Goal: Task Accomplishment & Management: Manage account settings

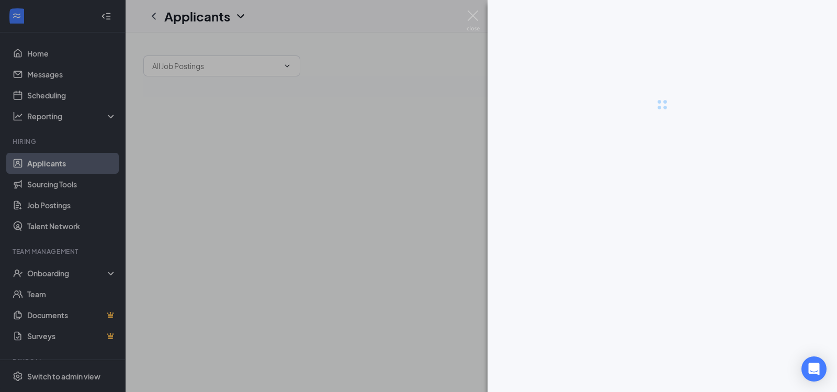
click at [403, 221] on div at bounding box center [418, 196] width 837 height 392
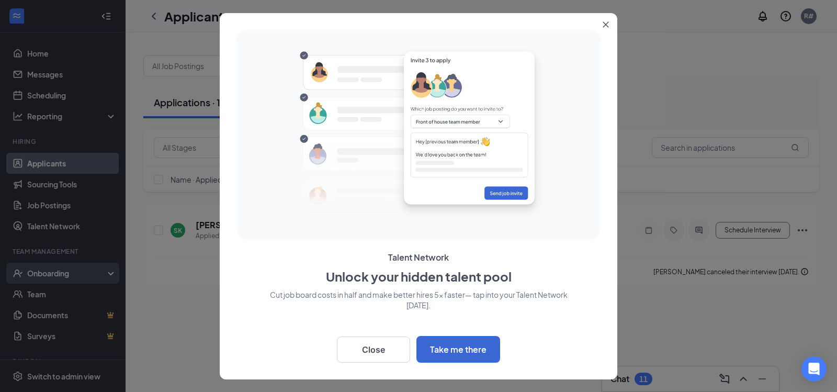
click at [68, 269] on div "Onboarding" at bounding box center [67, 273] width 81 height 10
click at [69, 295] on div at bounding box center [418, 196] width 837 height 392
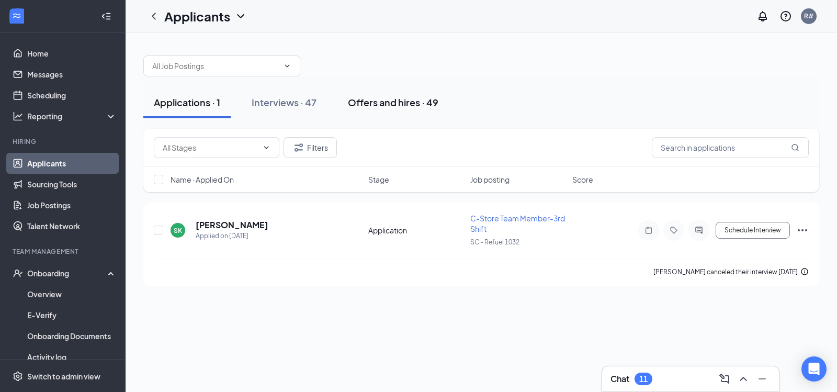
click at [374, 102] on div "Offers and hires · 49" at bounding box center [393, 102] width 91 height 13
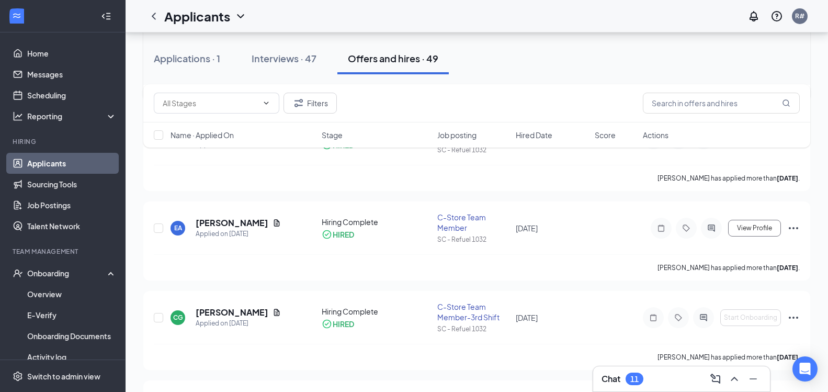
scroll to position [628, 0]
click at [790, 317] on icon "Ellipses" at bounding box center [793, 317] width 9 height 2
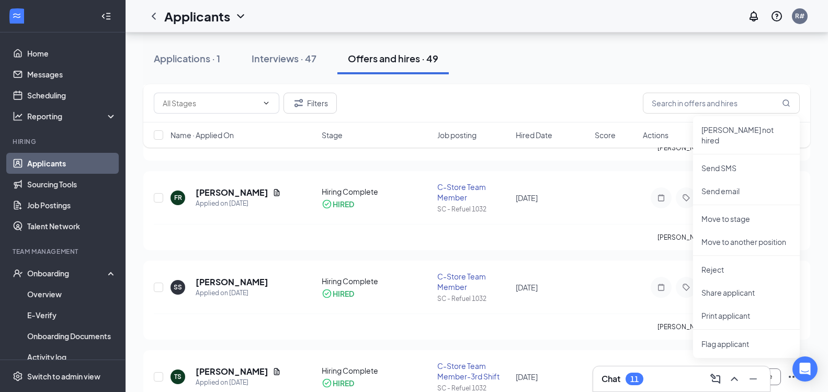
scroll to position [837, 0]
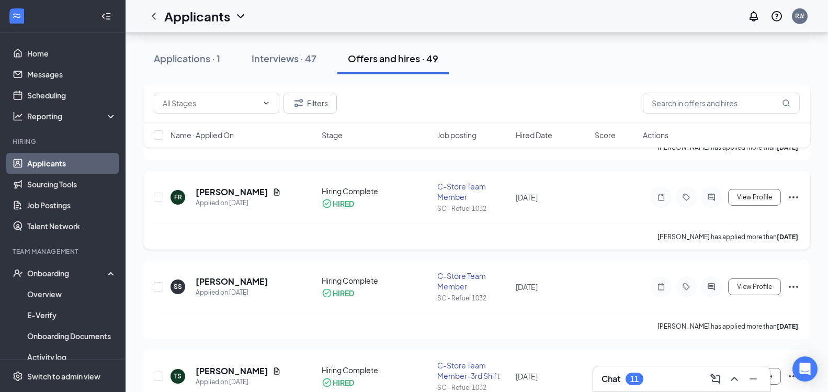
click at [538, 201] on span "[DATE]" at bounding box center [527, 197] width 22 height 9
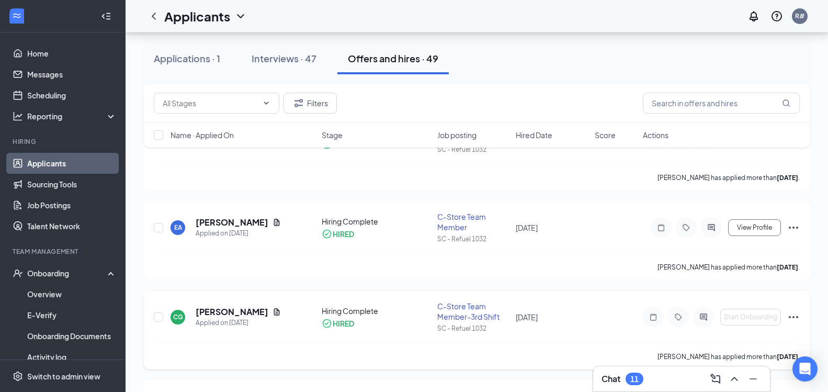
click at [794, 316] on icon "Ellipses" at bounding box center [793, 317] width 9 height 2
click at [475, 316] on div "C-Store Team Member-3rd Shift" at bounding box center [473, 311] width 73 height 21
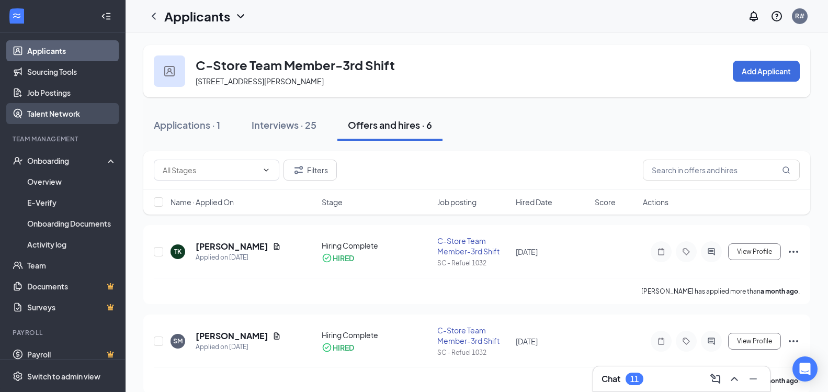
scroll to position [122, 0]
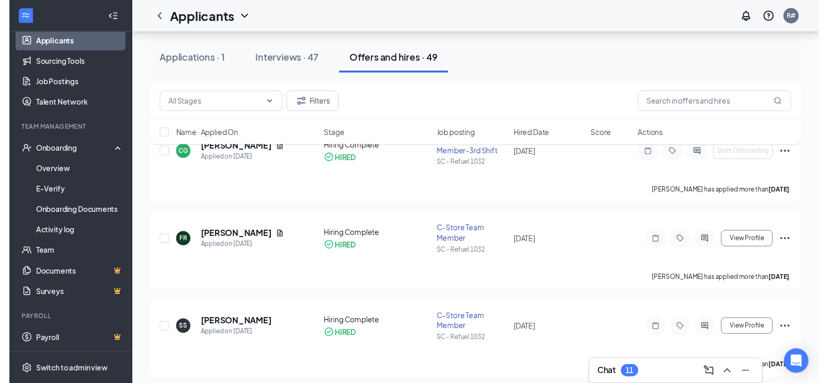
scroll to position [581, 0]
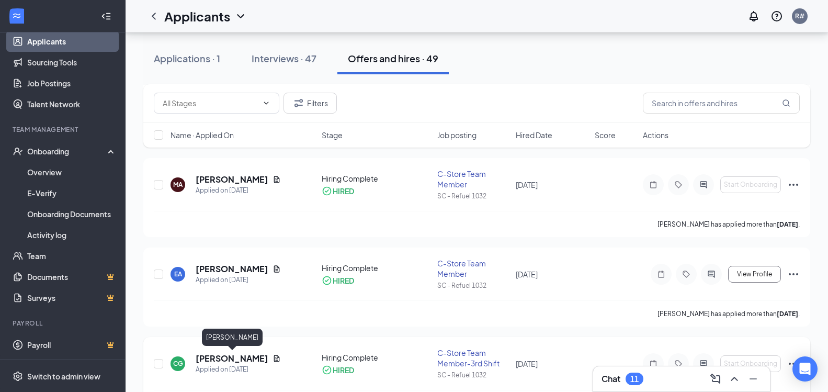
click at [211, 360] on h5 "[PERSON_NAME]" at bounding box center [232, 359] width 73 height 12
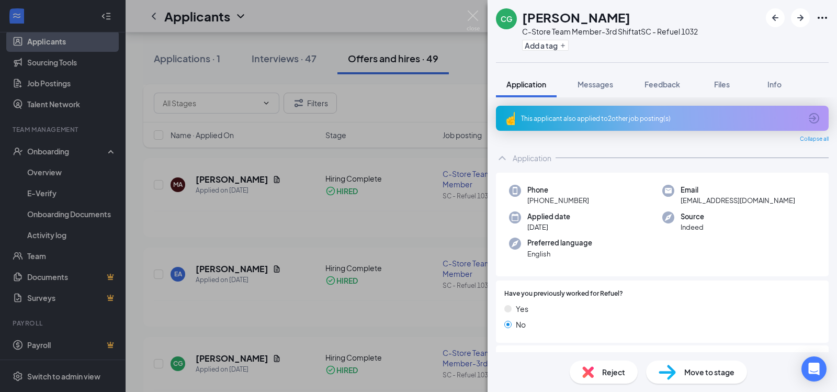
click at [680, 379] on div "Move to stage" at bounding box center [696, 372] width 101 height 23
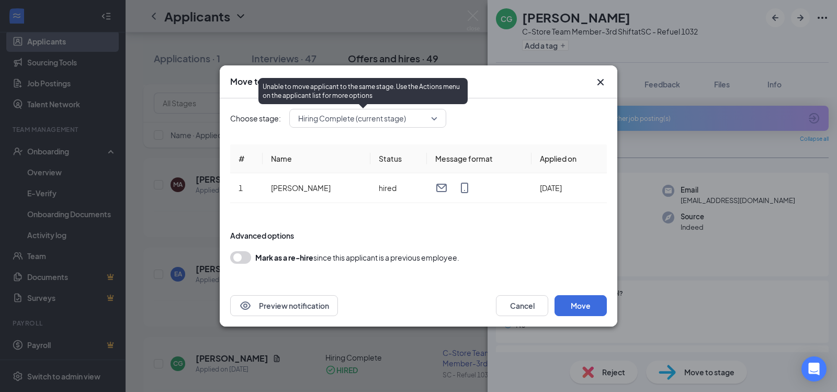
click at [412, 123] on span "Hiring Complete (current stage)" at bounding box center [363, 118] width 130 height 16
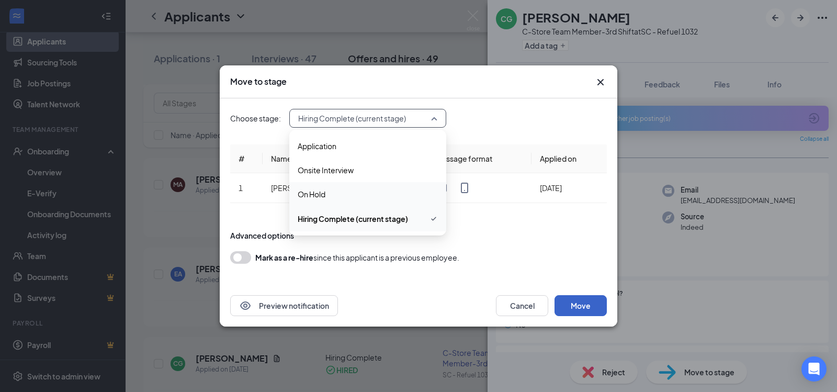
click at [598, 306] on button "Move" at bounding box center [581, 305] width 52 height 21
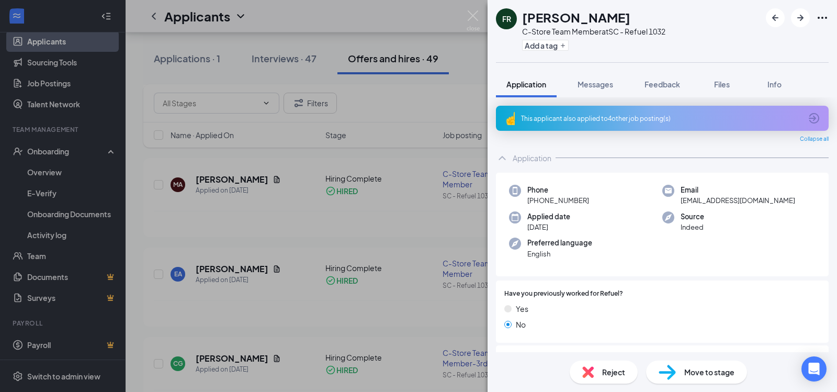
click at [697, 376] on span "Move to stage" at bounding box center [709, 372] width 50 height 12
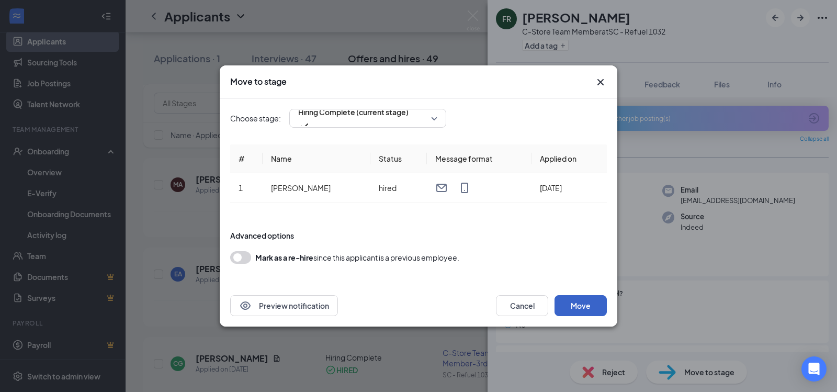
click at [588, 300] on button "Move" at bounding box center [581, 305] width 52 height 21
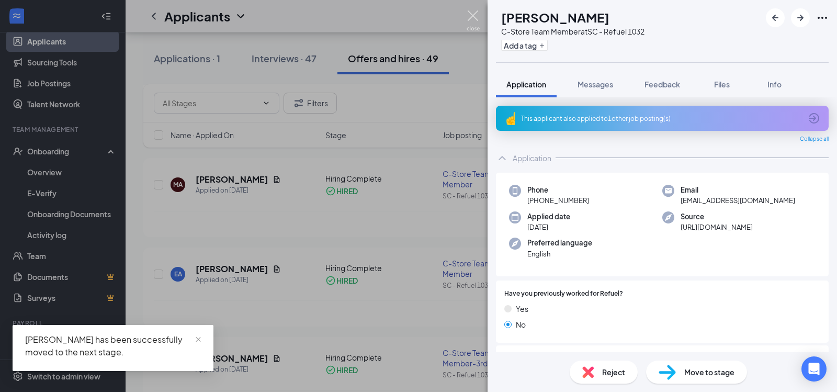
click at [473, 19] on img at bounding box center [473, 20] width 13 height 20
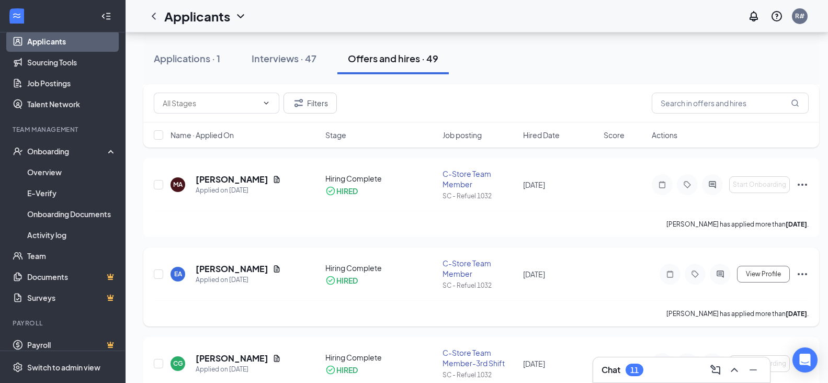
scroll to position [791, 0]
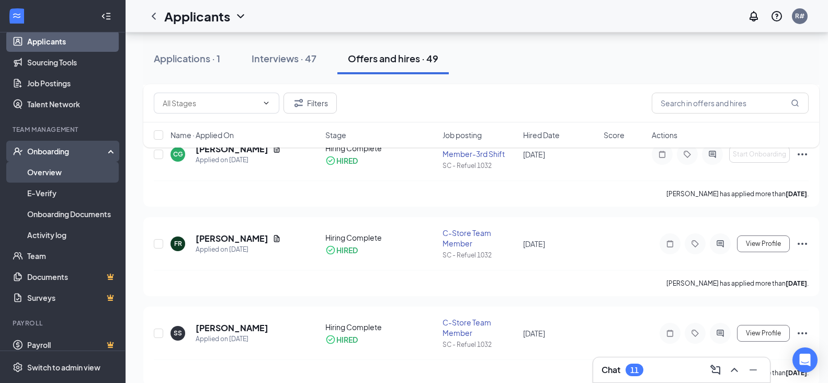
click at [86, 178] on link "Overview" at bounding box center [71, 172] width 89 height 21
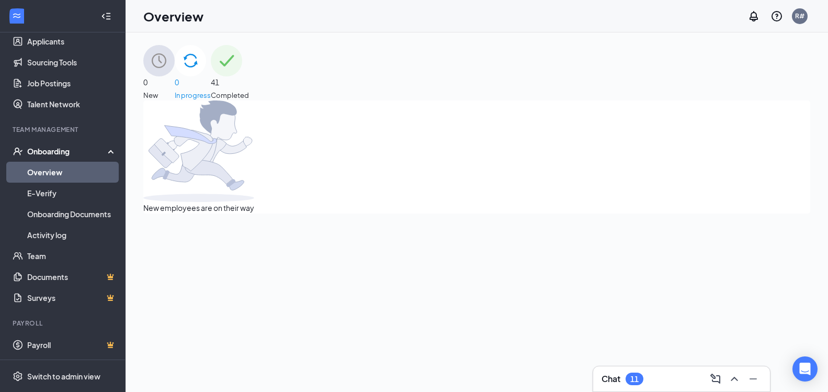
click at [175, 81] on div "0 New" at bounding box center [158, 72] width 31 height 55
click at [206, 76] on img at bounding box center [190, 60] width 31 height 31
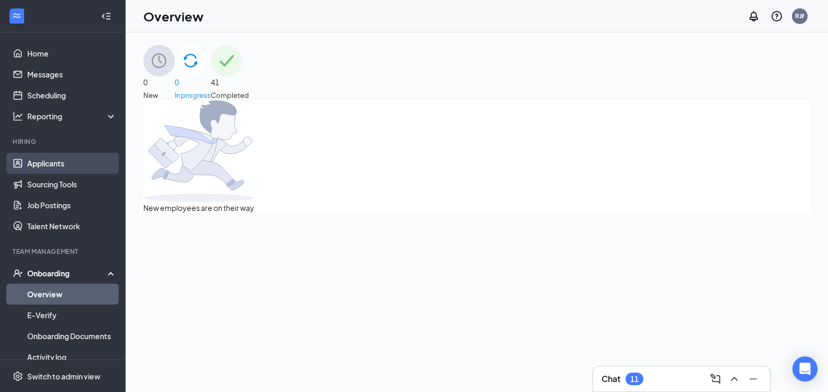
click at [70, 158] on link "Applicants" at bounding box center [71, 163] width 89 height 21
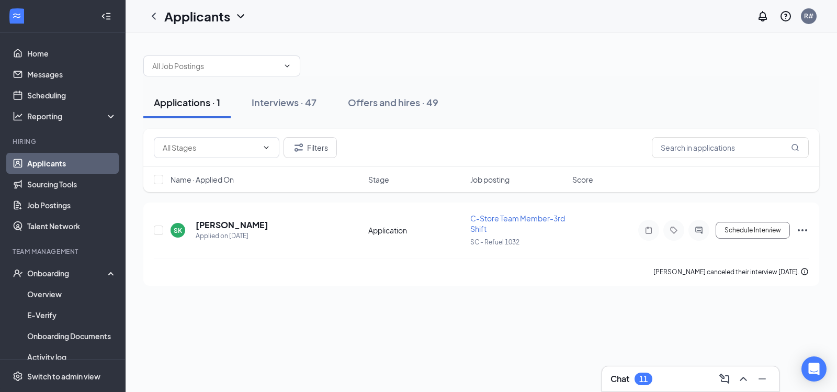
click at [200, 100] on div "Applications · 1" at bounding box center [187, 102] width 66 height 13
click at [385, 104] on div "Offers and hires · 49" at bounding box center [393, 102] width 91 height 13
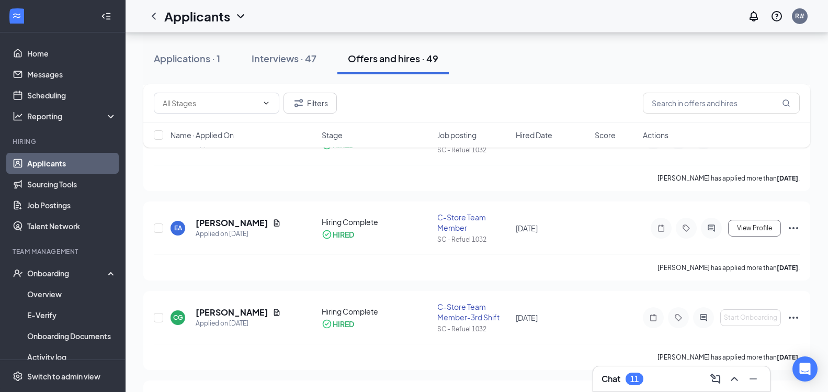
scroll to position [628, 0]
click at [788, 320] on icon "Ellipses" at bounding box center [794, 317] width 13 height 13
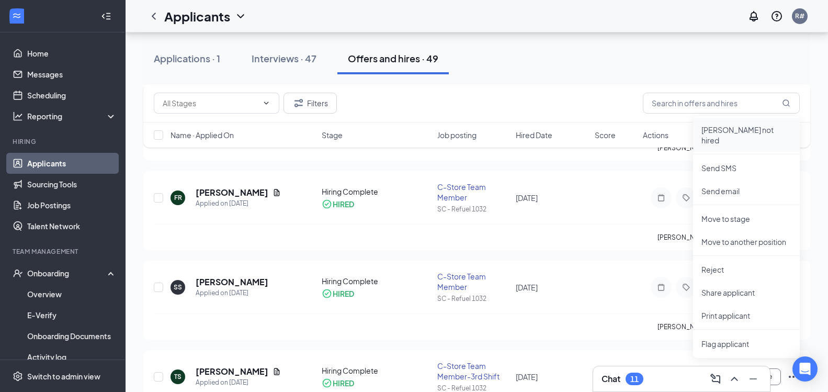
scroll to position [837, 0]
click at [759, 136] on li "[PERSON_NAME] not hired" at bounding box center [746, 134] width 107 height 33
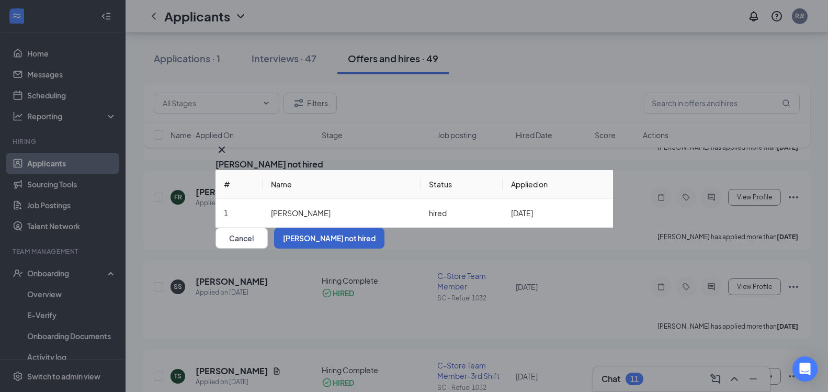
click at [385, 249] on button "[PERSON_NAME] not hired" at bounding box center [329, 238] width 110 height 21
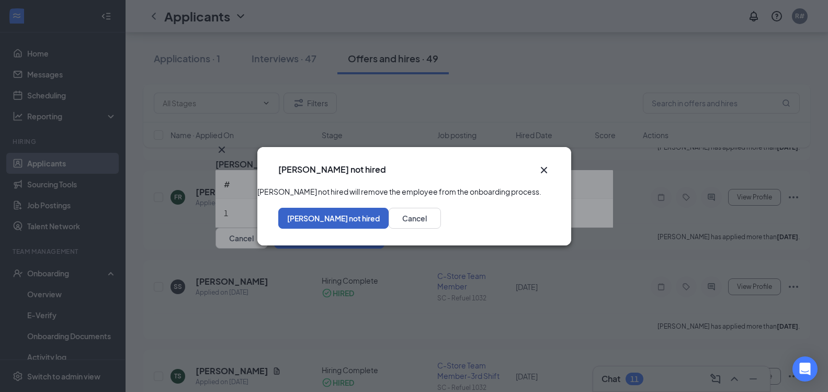
click at [389, 229] on button "[PERSON_NAME] not hired" at bounding box center [333, 218] width 110 height 21
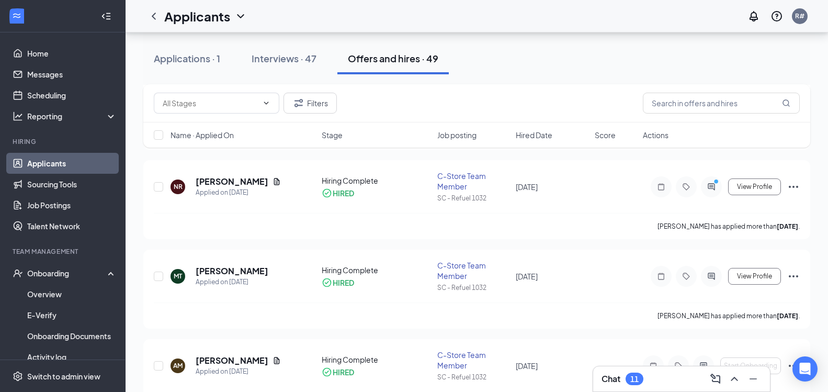
scroll to position [1047, 0]
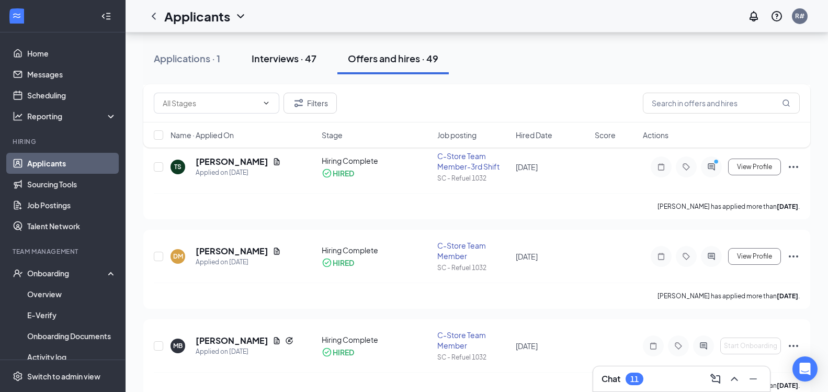
click at [310, 60] on div "Interviews · 47" at bounding box center [284, 58] width 65 height 13
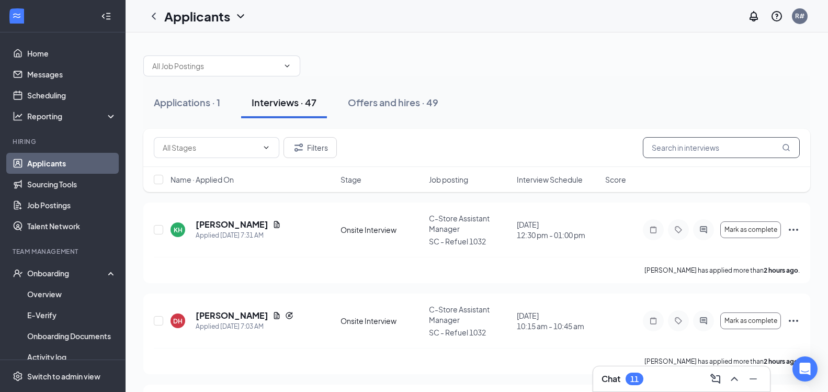
click at [670, 143] on input "text" at bounding box center [721, 147] width 157 height 21
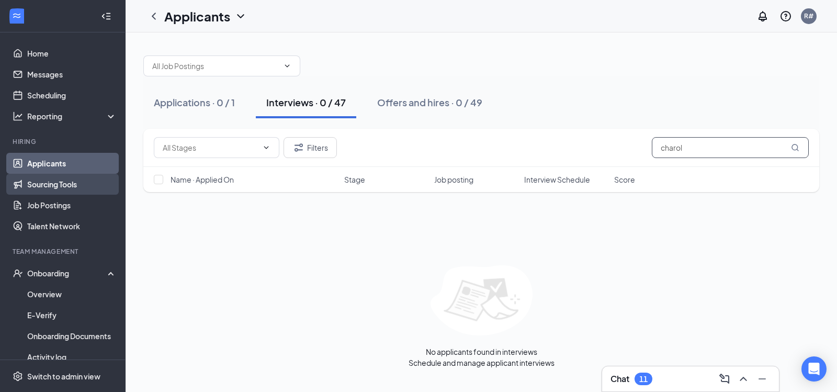
scroll to position [122, 0]
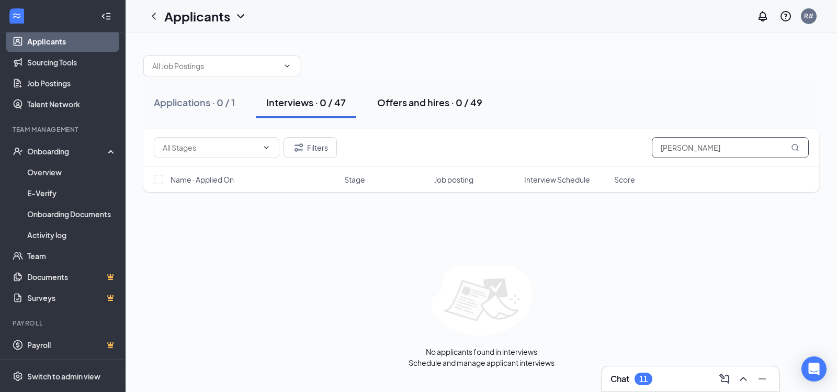
type input "[PERSON_NAME]"
click at [424, 100] on div "Offers and hires · 0 / 49" at bounding box center [429, 102] width 105 height 13
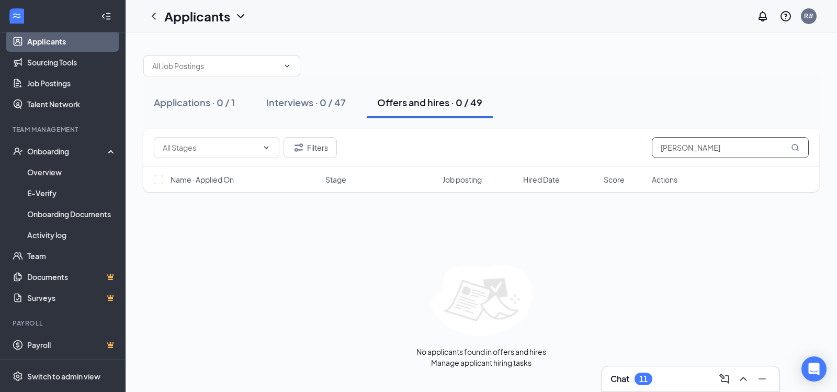
click at [794, 151] on icon "MagnifyingGlass" at bounding box center [795, 147] width 8 height 8
click at [218, 102] on div "Applications · 0 / 1" at bounding box center [194, 102] width 81 height 13
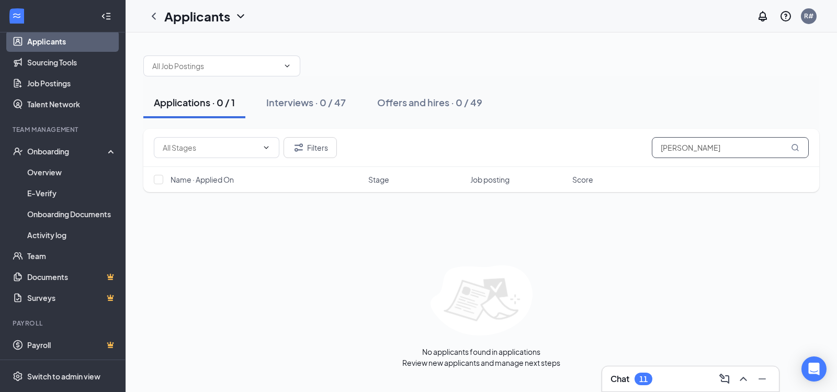
click at [797, 147] on icon "MagnifyingGlass" at bounding box center [795, 147] width 8 height 8
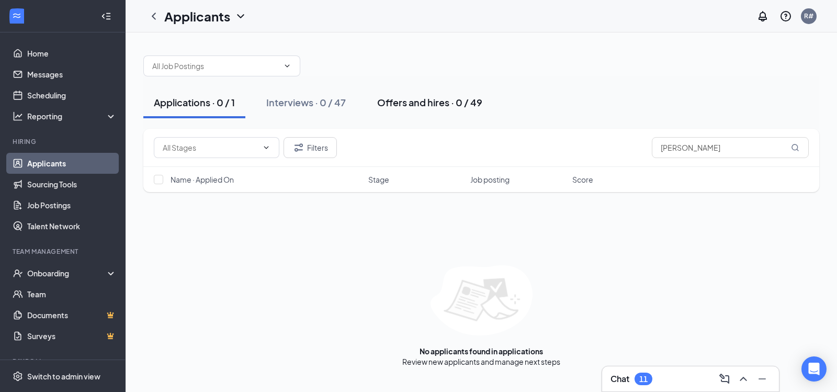
click at [414, 95] on button "Offers and hires · 0 / 49" at bounding box center [430, 102] width 126 height 31
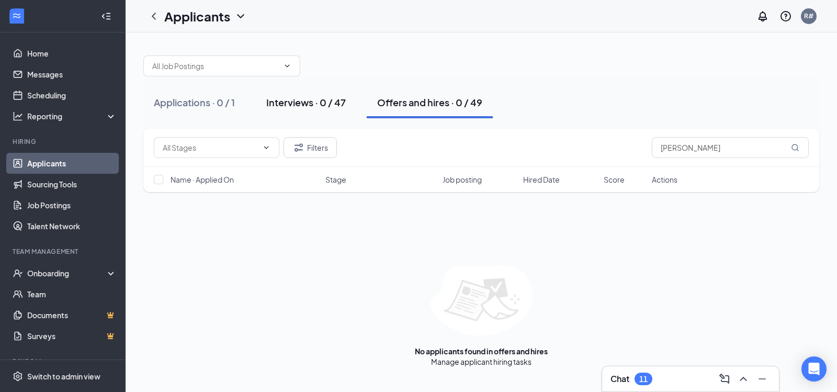
click at [290, 98] on div "Interviews · 0 / 47" at bounding box center [306, 102] width 80 height 13
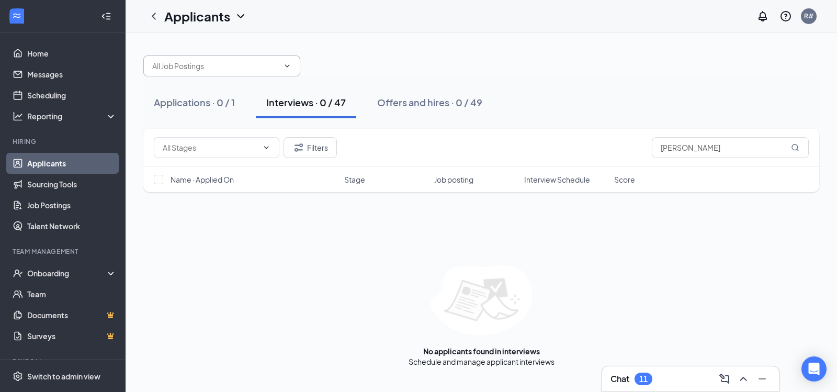
click at [283, 62] on icon "ChevronDown" at bounding box center [287, 66] width 8 height 8
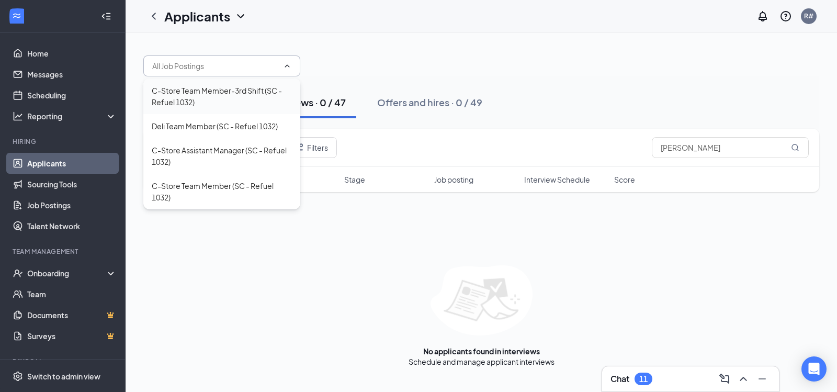
click at [225, 94] on div "C-Store Team Member-3rd Shift (SC - Refuel 1032)" at bounding box center [222, 96] width 140 height 23
type input "C-Store Team Member-3rd Shift (SC - Refuel 1032)"
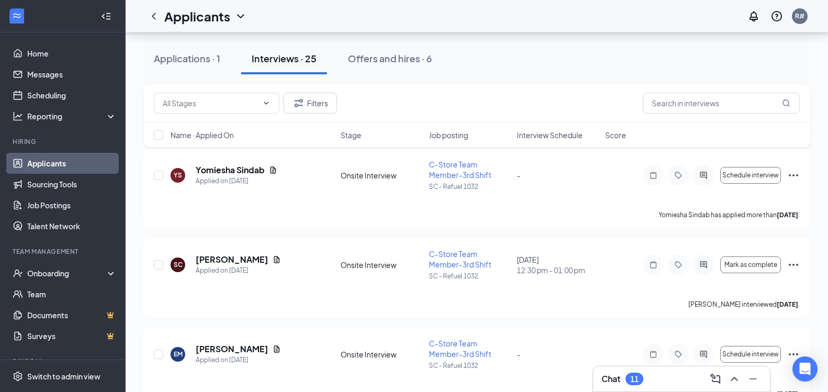
scroll to position [2072, 0]
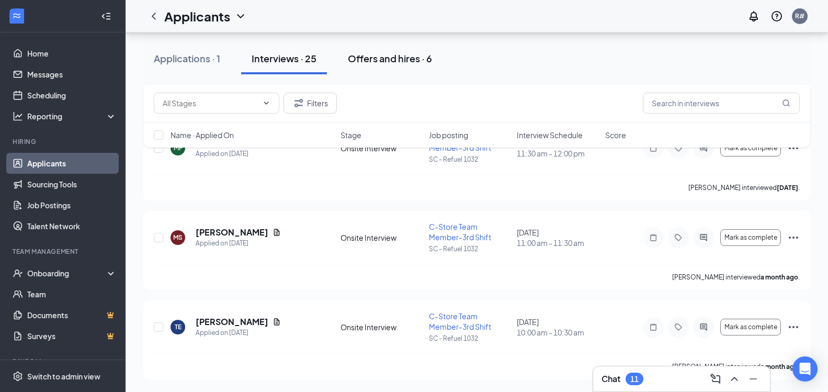
click at [418, 55] on div "Offers and hires · 6" at bounding box center [390, 58] width 84 height 13
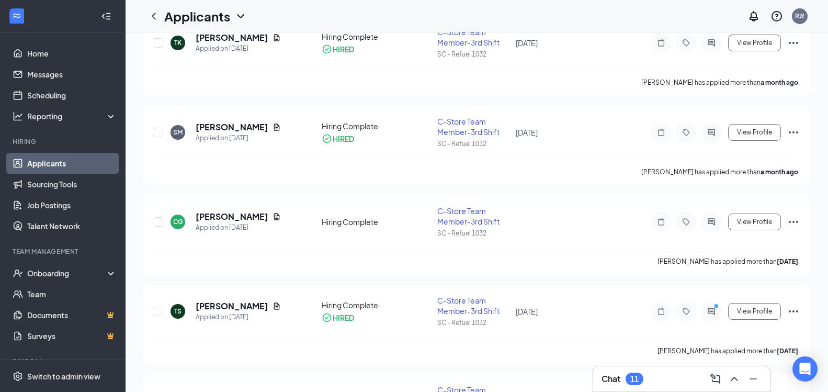
scroll to position [209, 0]
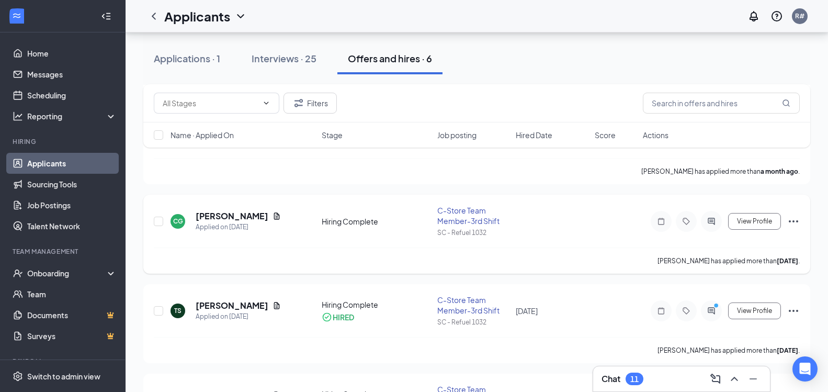
click at [793, 223] on icon "Ellipses" at bounding box center [794, 221] width 13 height 13
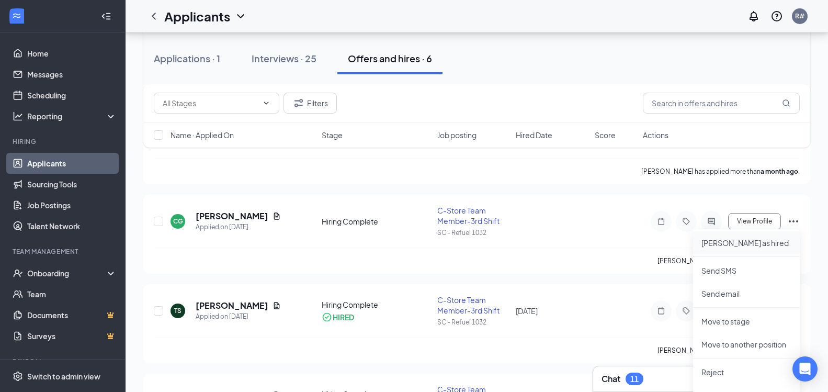
click at [769, 244] on p "[PERSON_NAME] as hired" at bounding box center [747, 243] width 90 height 10
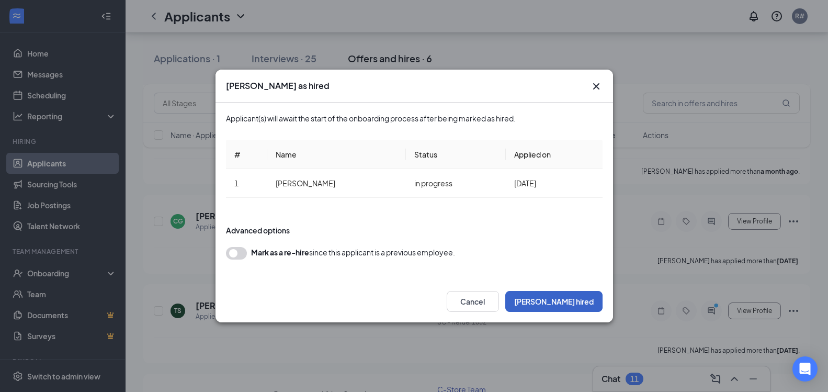
click at [584, 301] on button "Mark hired" at bounding box center [553, 301] width 97 height 21
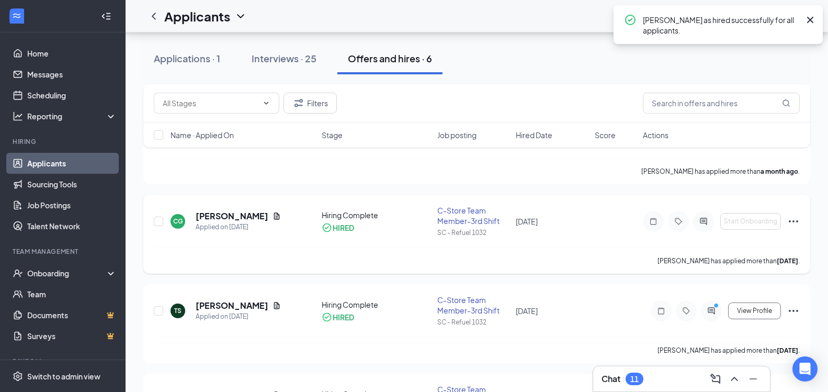
click at [793, 218] on icon "Ellipses" at bounding box center [794, 221] width 13 height 13
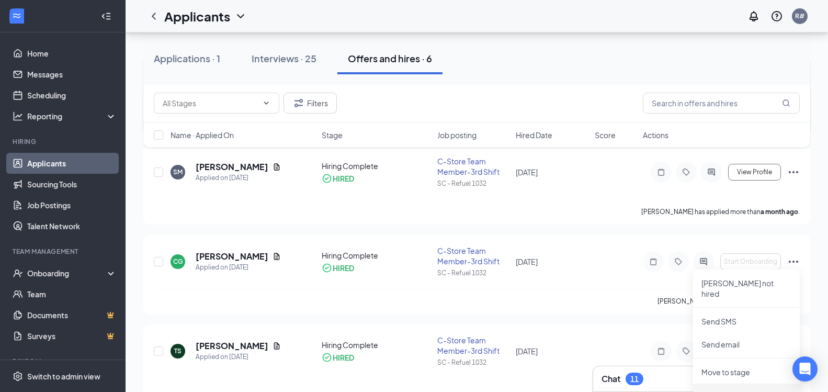
scroll to position [163, 0]
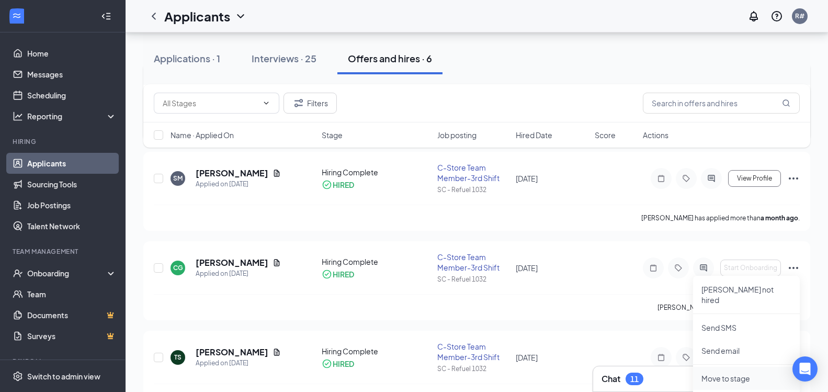
click at [745, 373] on p "Move to stage" at bounding box center [747, 378] width 90 height 10
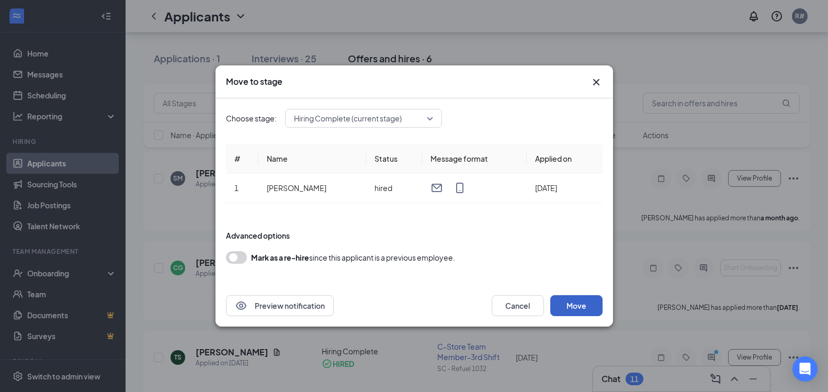
click at [575, 305] on button "Move" at bounding box center [576, 305] width 52 height 21
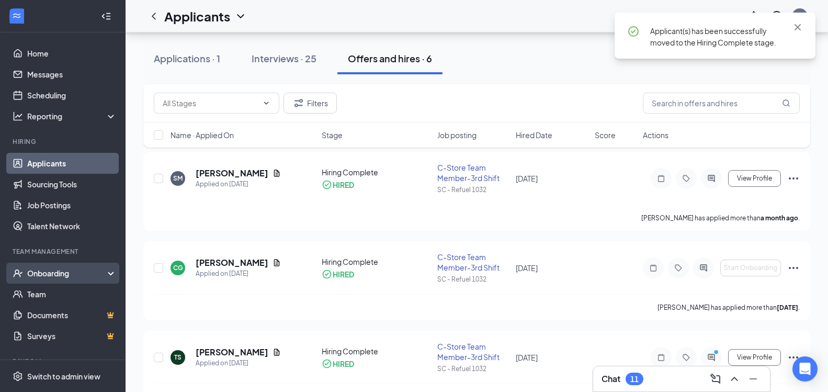
click at [42, 279] on div "Onboarding" at bounding box center [63, 273] width 126 height 21
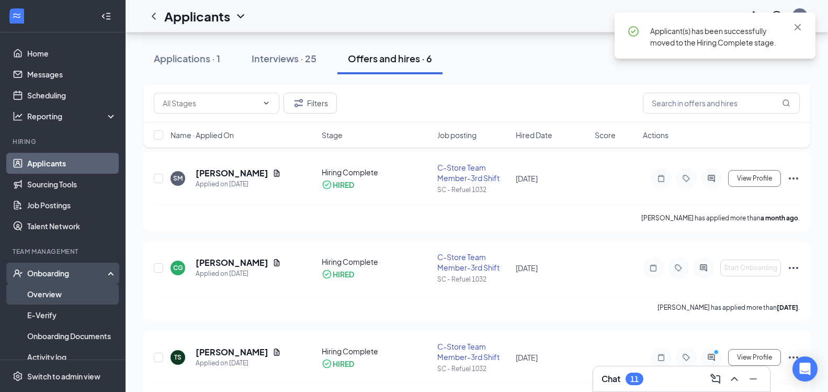
click at [44, 293] on link "Overview" at bounding box center [71, 294] width 89 height 21
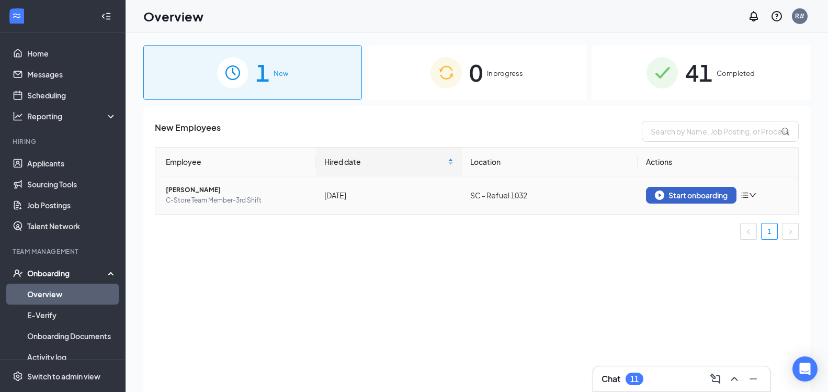
click at [705, 202] on button "Start onboarding" at bounding box center [691, 195] width 91 height 17
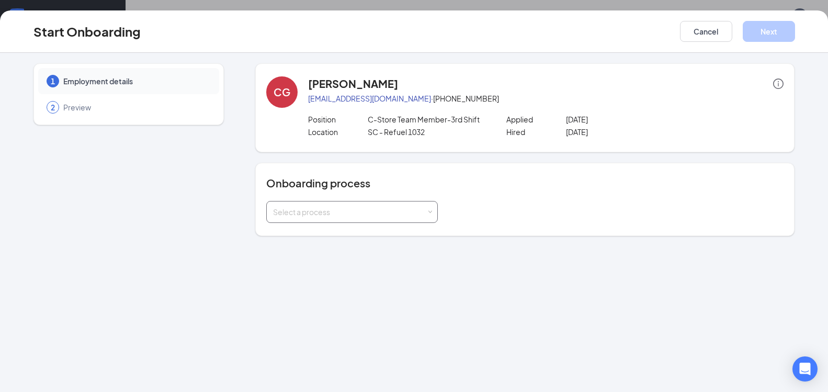
click at [415, 206] on div "Select a process" at bounding box center [352, 211] width 158 height 21
click at [411, 229] on li "New Hire Documentation" at bounding box center [352, 234] width 172 height 19
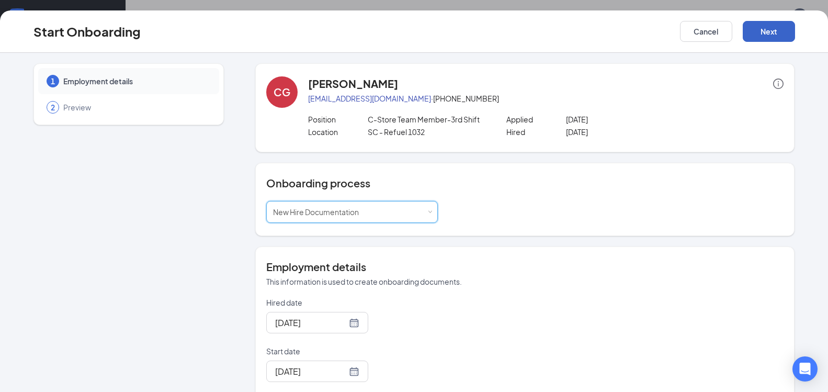
click at [785, 31] on button "Next" at bounding box center [769, 31] width 52 height 21
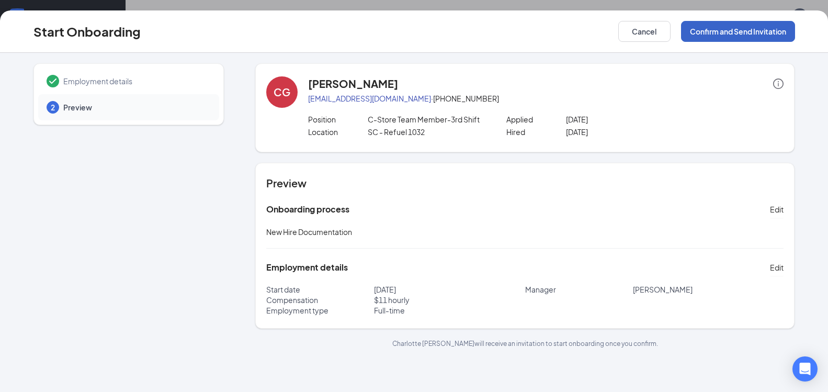
click at [693, 33] on button "Confirm and Send Invitation" at bounding box center [738, 31] width 114 height 21
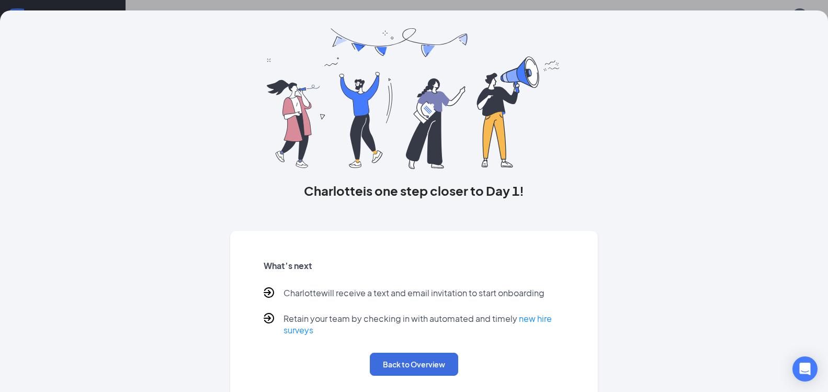
scroll to position [37, 0]
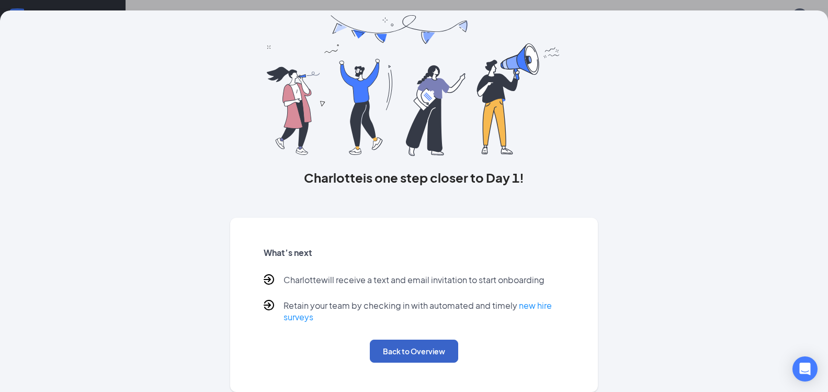
click at [413, 351] on button "Back to Overview" at bounding box center [414, 351] width 88 height 23
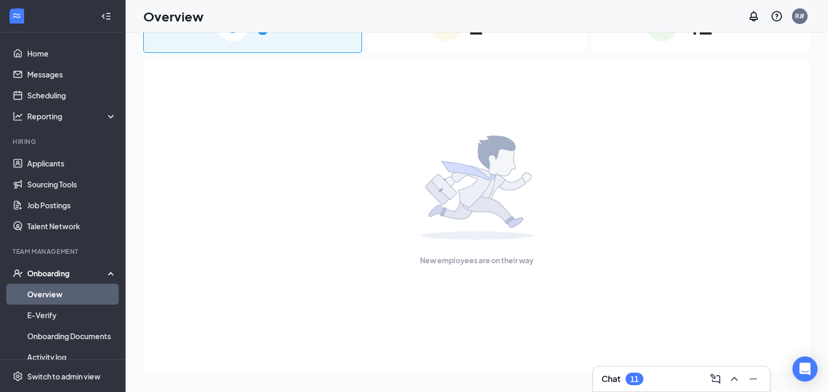
scroll to position [0, 0]
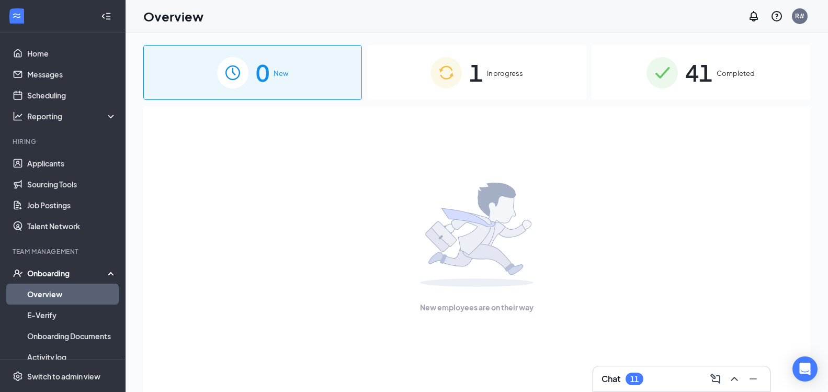
click at [483, 64] on div "1 In progress" at bounding box center [476, 72] width 219 height 55
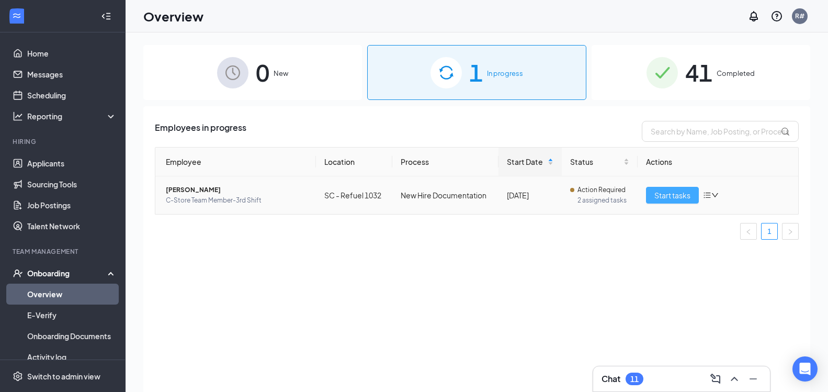
click at [664, 202] on button "Start tasks" at bounding box center [672, 195] width 53 height 17
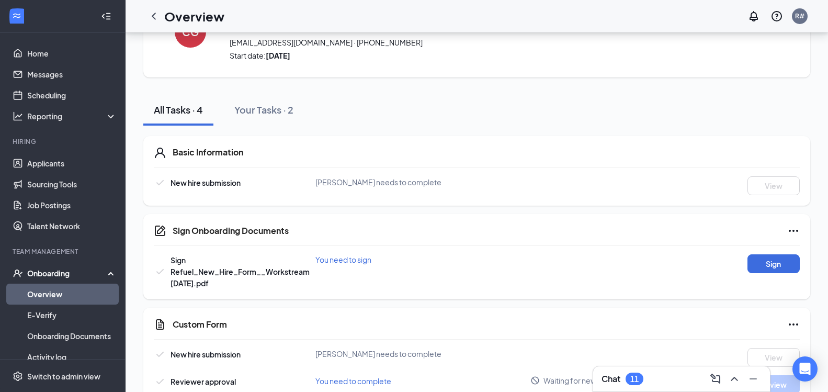
scroll to position [84, 0]
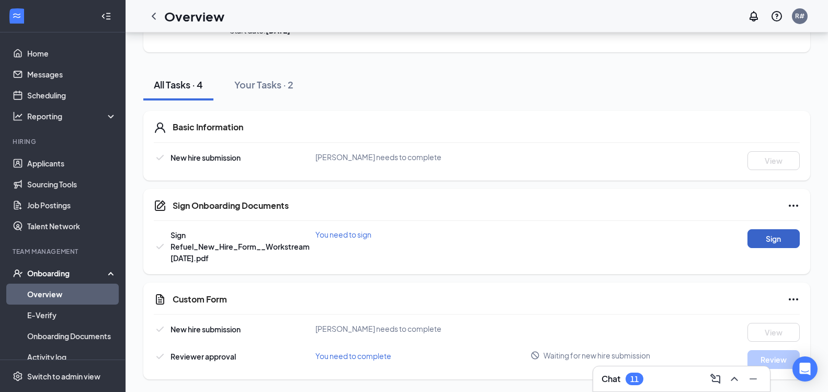
click at [775, 237] on button "Sign" at bounding box center [774, 238] width 52 height 19
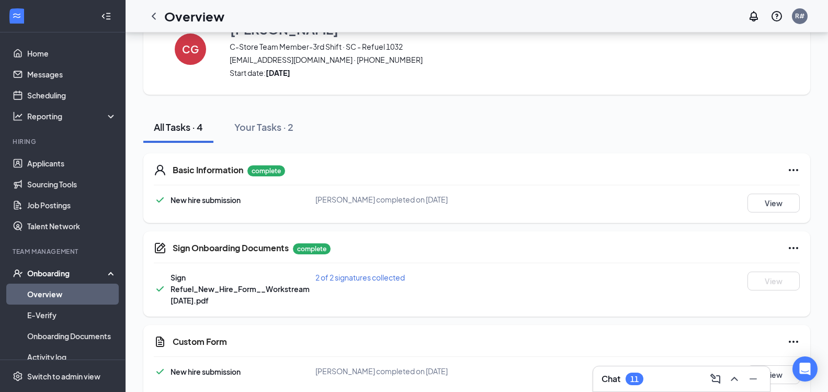
scroll to position [84, 0]
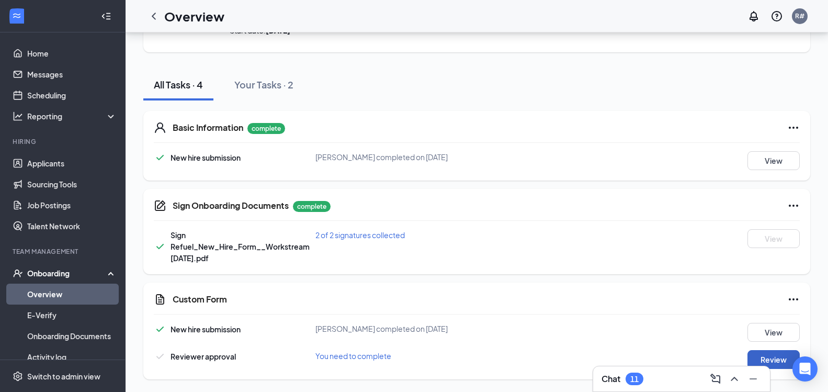
click at [783, 360] on button "Review" at bounding box center [774, 359] width 52 height 19
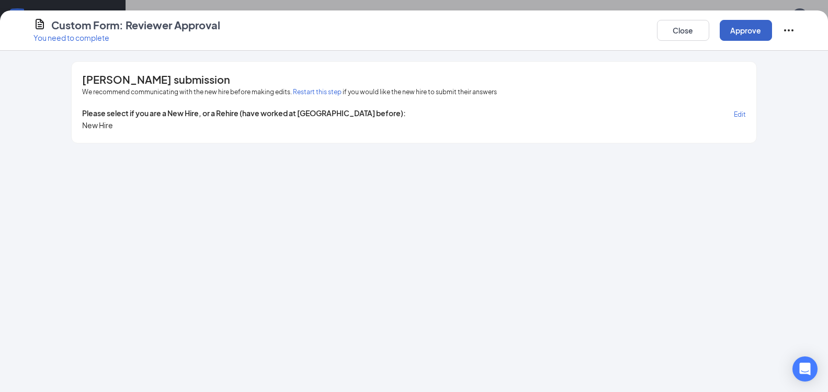
click at [741, 28] on button "Approve" at bounding box center [746, 30] width 52 height 21
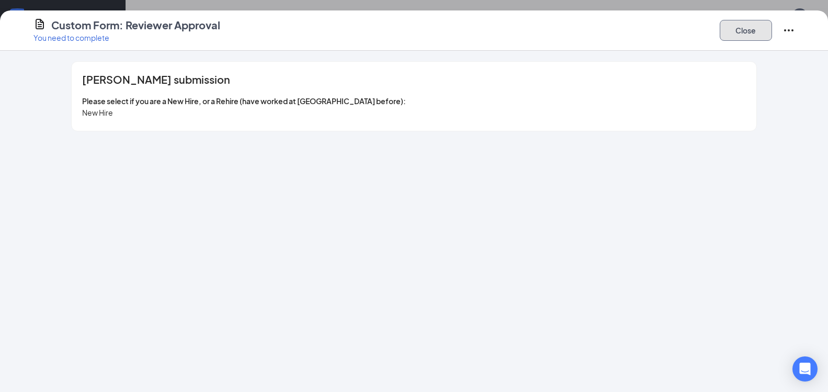
click at [746, 30] on button "Close" at bounding box center [746, 30] width 52 height 21
